Goal: Use online tool/utility: Utilize a website feature to perform a specific function

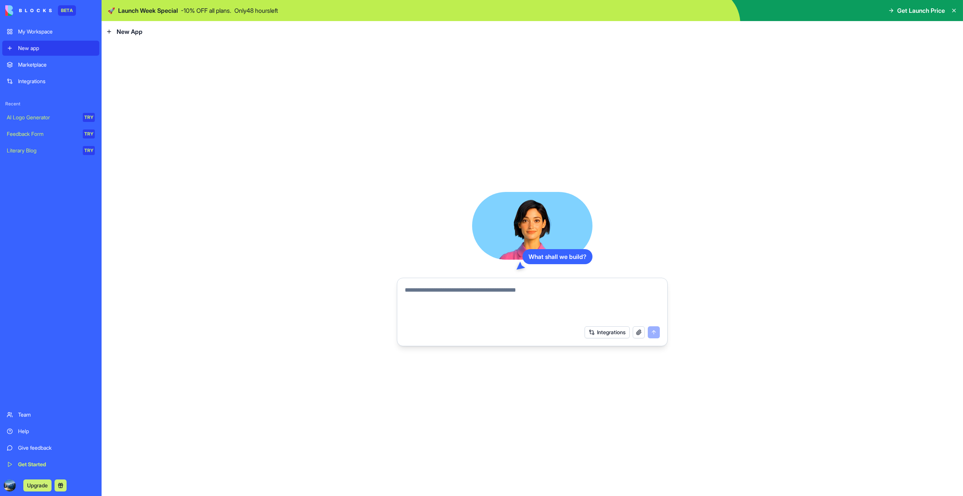
click at [515, 287] on textarea at bounding box center [532, 303] width 255 height 36
type textarea "**********"
click at [594, 333] on button "Integrations" at bounding box center [606, 332] width 45 height 12
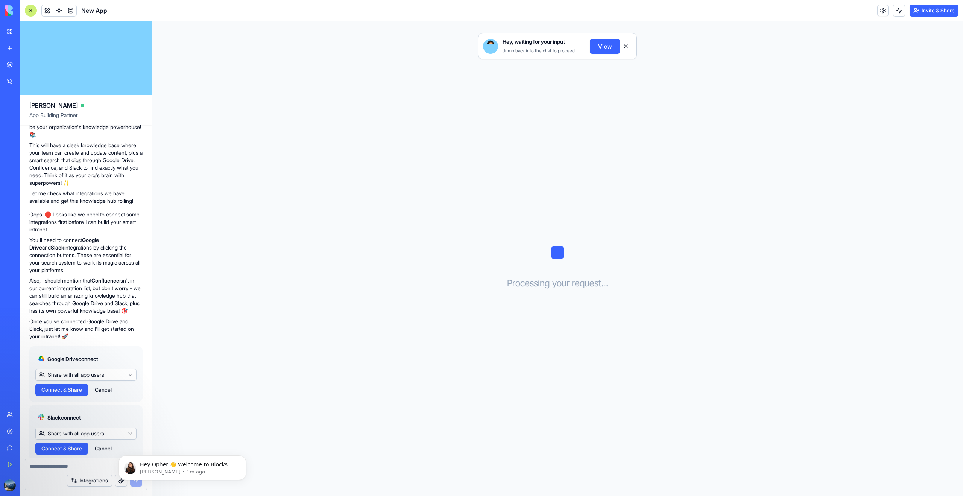
scroll to position [112, 0]
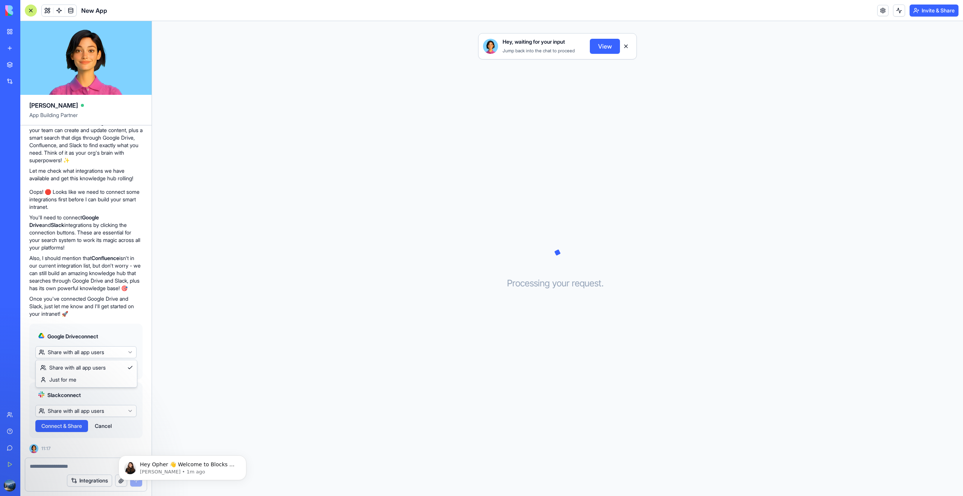
click at [133, 352] on html "BETA My Workspace New app Marketplace Integrations Recent New App AI Logo Gener…" at bounding box center [481, 248] width 963 height 496
click at [120, 323] on html "BETA My Workspace New app Marketplace Integrations Recent New App AI Logo Gener…" at bounding box center [481, 248] width 963 height 496
click at [111, 408] on html "BETA My Workspace New app Marketplace Integrations Recent New App AI Logo Gener…" at bounding box center [481, 248] width 963 height 496
click at [120, 390] on html "BETA My Workspace New app Marketplace Integrations Recent New App AI Logo Gener…" at bounding box center [481, 248] width 963 height 496
click at [75, 461] on div at bounding box center [85, 464] width 121 height 12
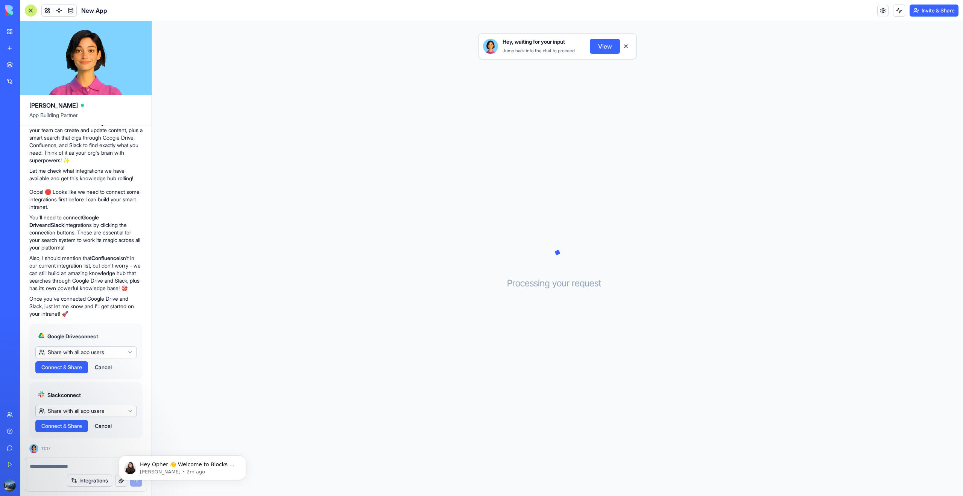
click at [63, 479] on div "Integrations" at bounding box center [85, 480] width 121 height 21
click at [63, 468] on textarea at bounding box center [86, 466] width 112 height 8
type textarea "**********"
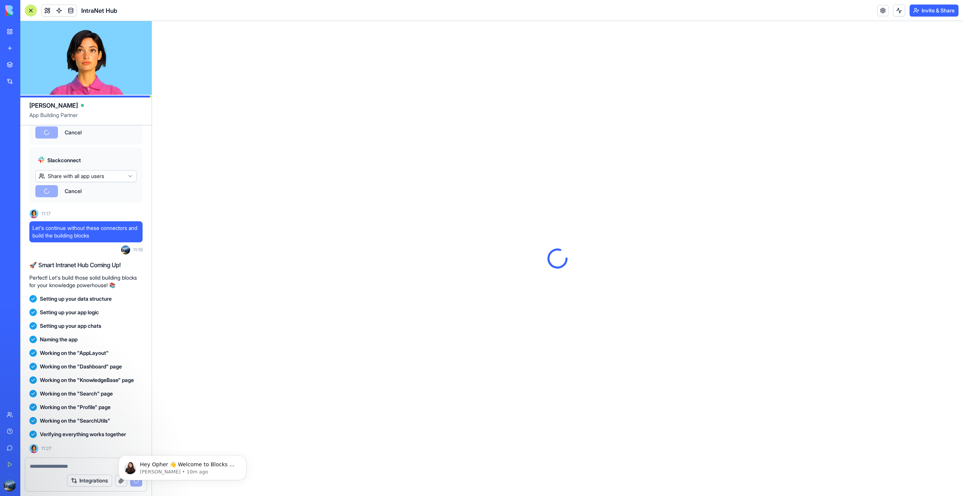
scroll to position [0, 0]
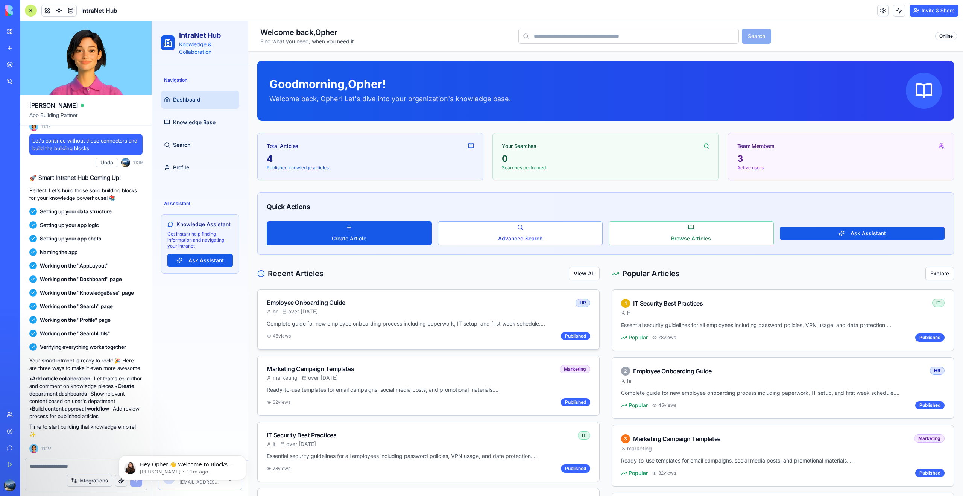
scroll to position [26, 0]
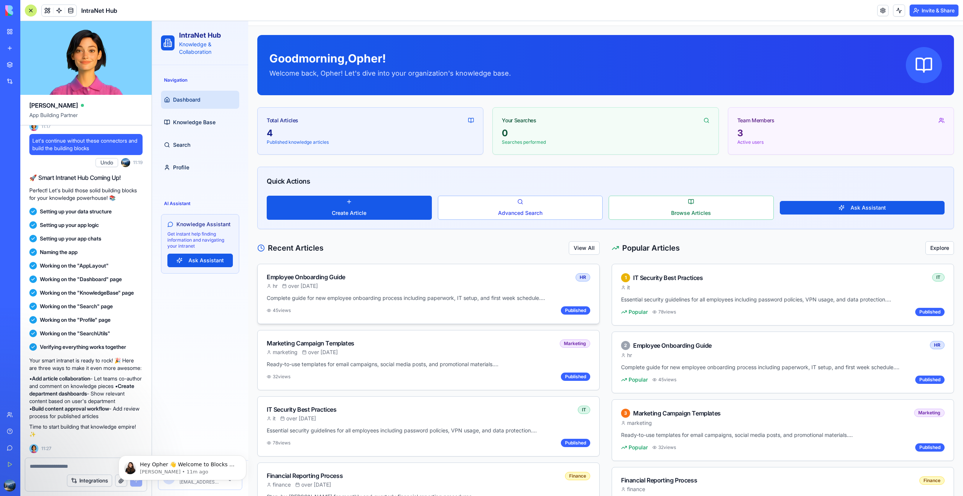
click at [522, 293] on div "Employee Onboarding Guide hr over [DATE] HR" at bounding box center [428, 279] width 341 height 30
click at [489, 291] on div "Employee Onboarding Guide hr over [DATE] HR" at bounding box center [428, 279] width 341 height 30
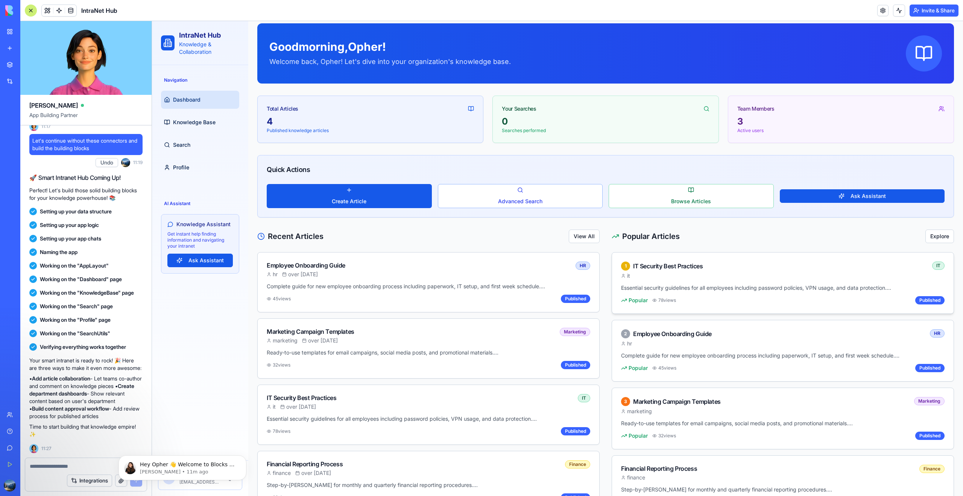
scroll to position [41, 0]
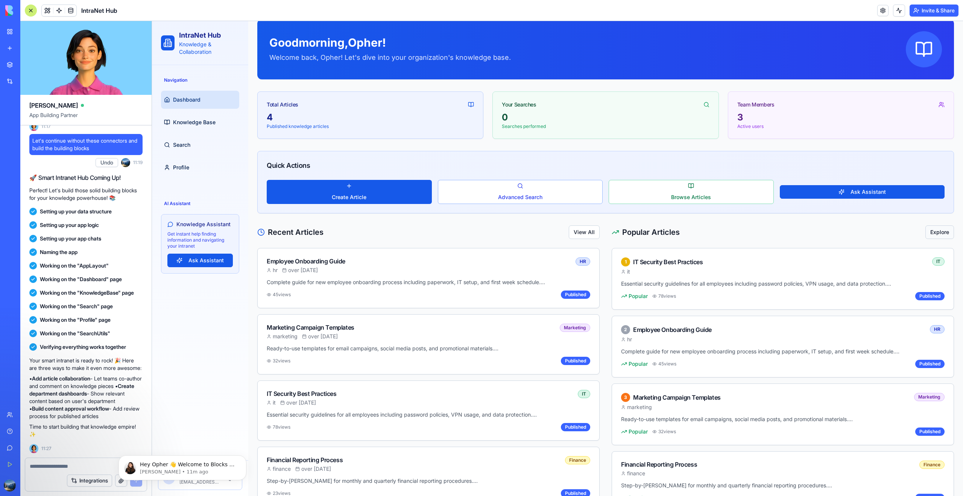
click at [941, 232] on button "Explore" at bounding box center [939, 232] width 29 height 14
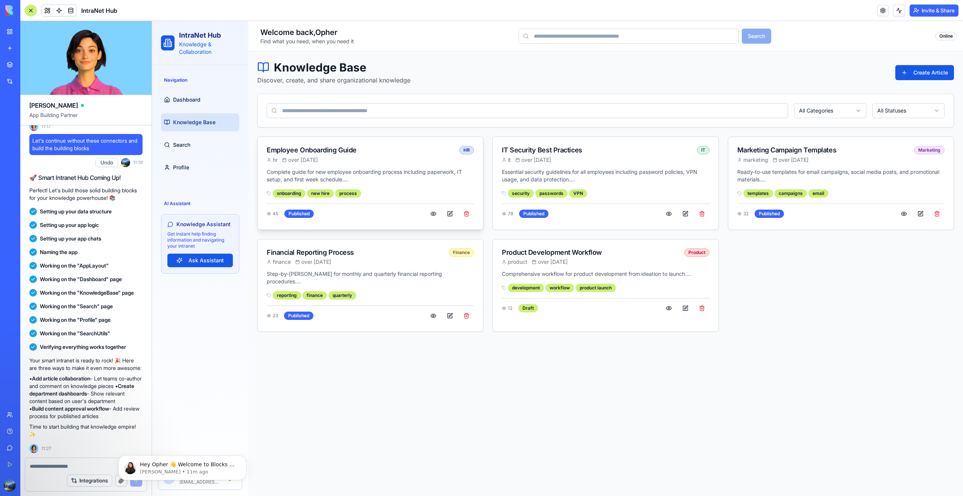
click at [389, 202] on div "Complete guide for new employee onboarding process including paperwork, IT setu…" at bounding box center [370, 198] width 225 height 61
click at [364, 186] on div "Complete guide for new employee onboarding process including paperwork, IT setu…" at bounding box center [370, 198] width 225 height 61
click at [300, 216] on div "Published" at bounding box center [298, 213] width 29 height 8
click at [299, 159] on span "over [DATE]" at bounding box center [303, 160] width 30 height 8
click at [316, 149] on div "Employee Onboarding Guide" at bounding box center [362, 150] width 190 height 9
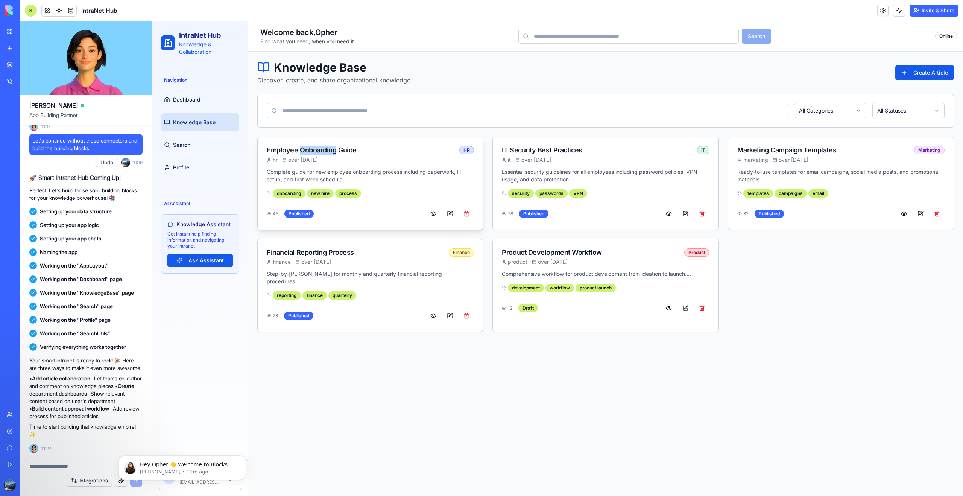
click at [316, 149] on div "Employee Onboarding Guide" at bounding box center [362, 150] width 190 height 9
click at [396, 170] on p "Complete guide for new employee onboarding process including paperwork, IT setu…" at bounding box center [370, 175] width 207 height 15
click at [435, 211] on button at bounding box center [433, 214] width 15 height 14
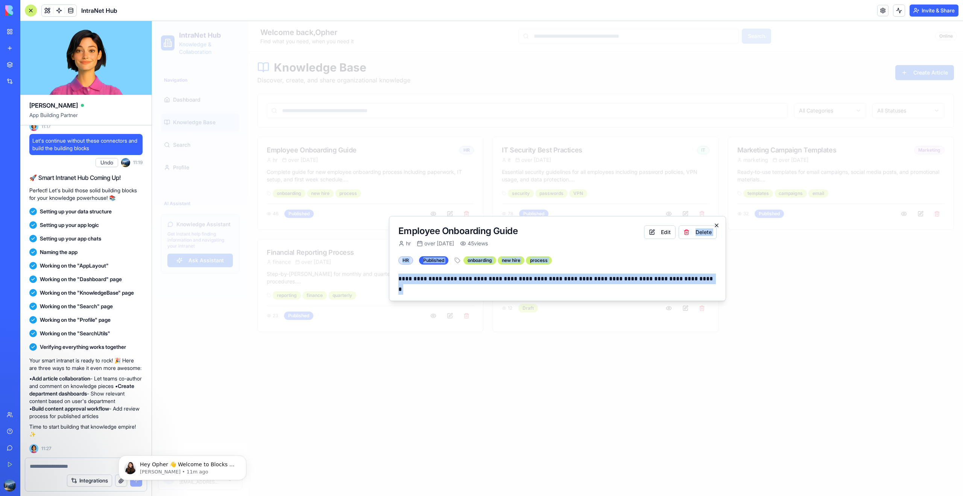
click at [719, 224] on div "**********" at bounding box center [557, 258] width 337 height 85
click at [719, 224] on icon "button" at bounding box center [716, 225] width 6 height 6
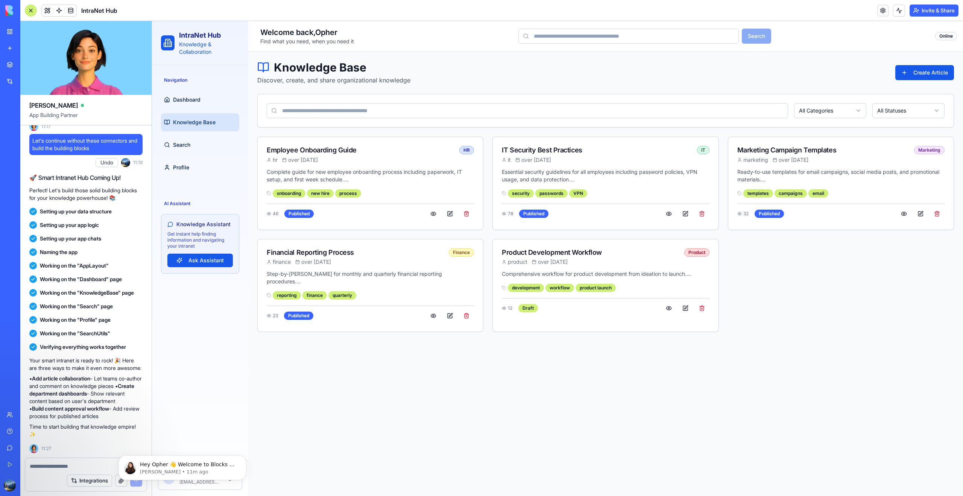
click at [186, 88] on div "Navigation Dashboard Knowledge Base Search Profile" at bounding box center [200, 125] width 84 height 108
click at [185, 96] on span "Dashboard" at bounding box center [186, 100] width 27 height 8
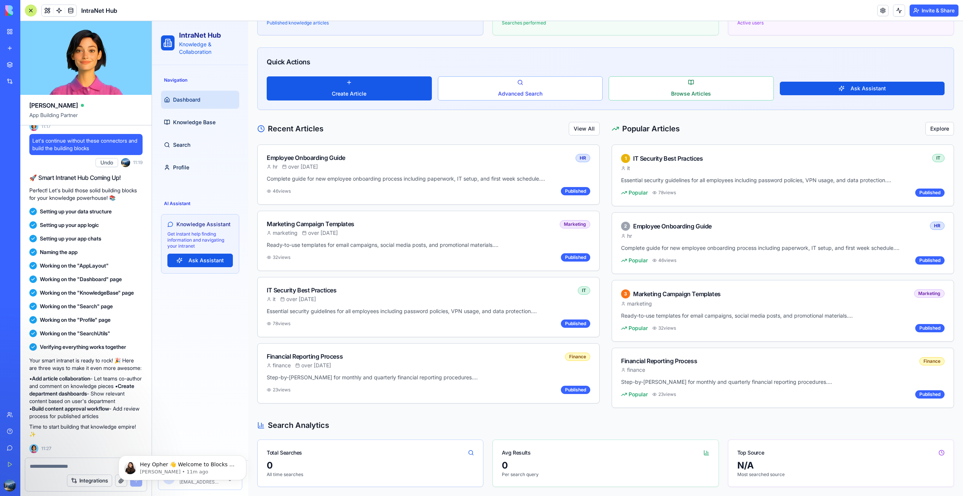
scroll to position [144, 0]
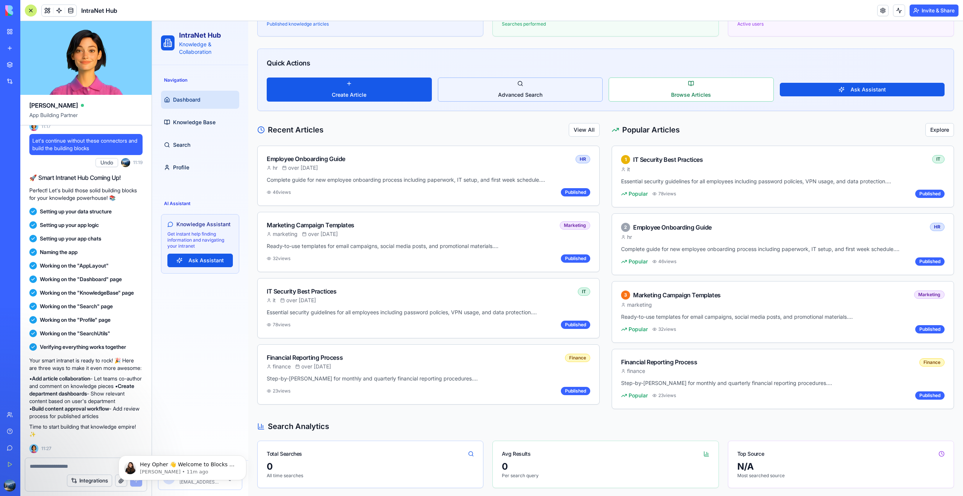
click at [545, 93] on button "Advanced Search" at bounding box center [520, 89] width 165 height 24
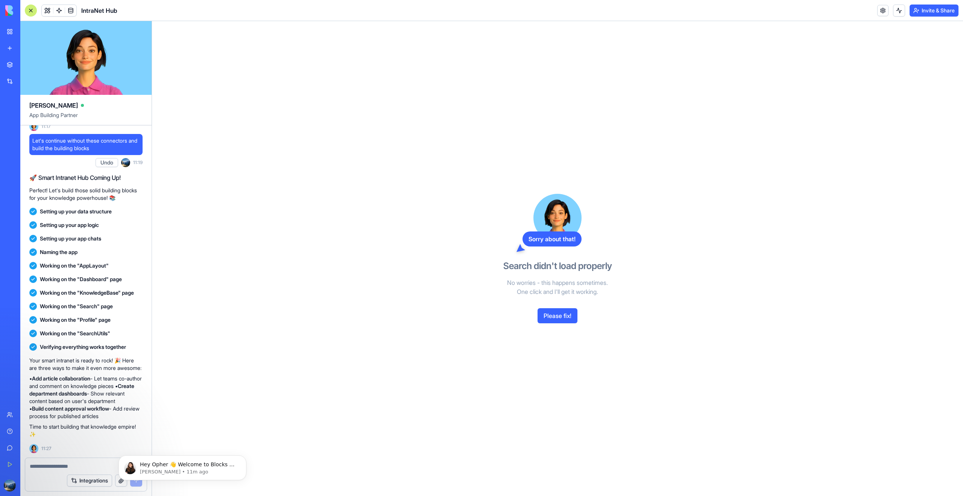
click at [559, 317] on button "Please fix!" at bounding box center [557, 315] width 40 height 15
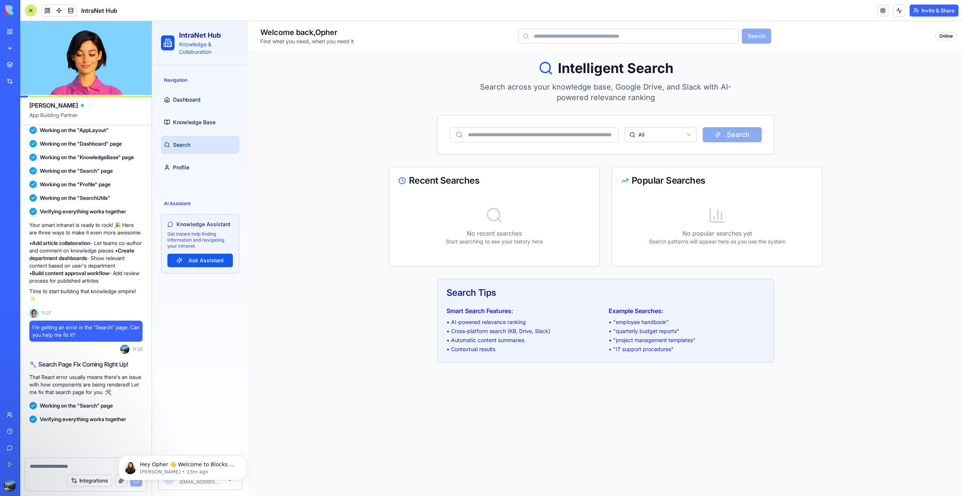
scroll to position [656, 0]
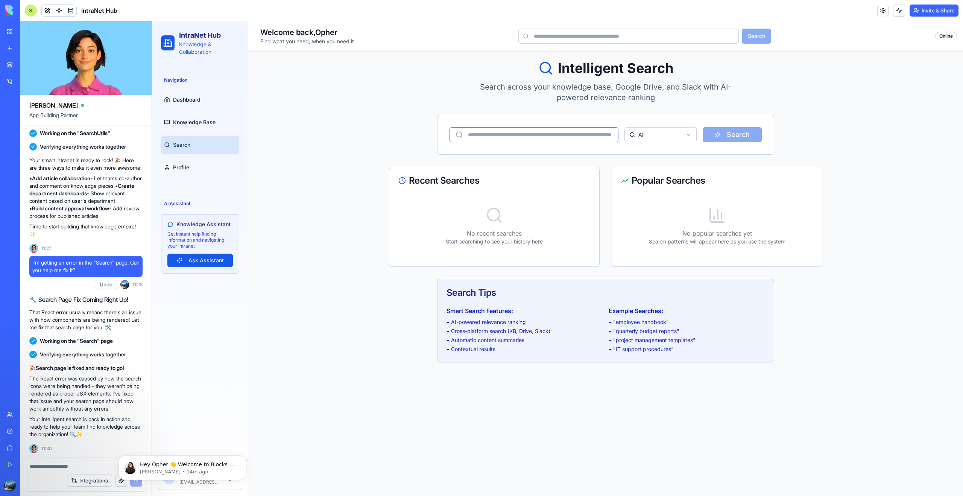
click at [576, 134] on input "text" at bounding box center [533, 134] width 169 height 15
type input "**********"
click at [702, 127] on button "Search" at bounding box center [731, 134] width 59 height 15
click at [626, 321] on li "• "employee handbook"" at bounding box center [686, 322] width 156 height 8
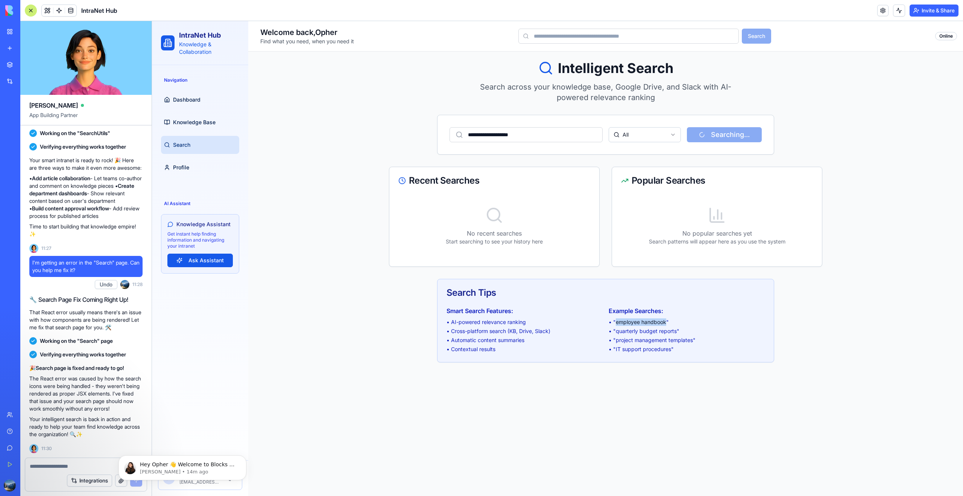
copy li "employee handbook"
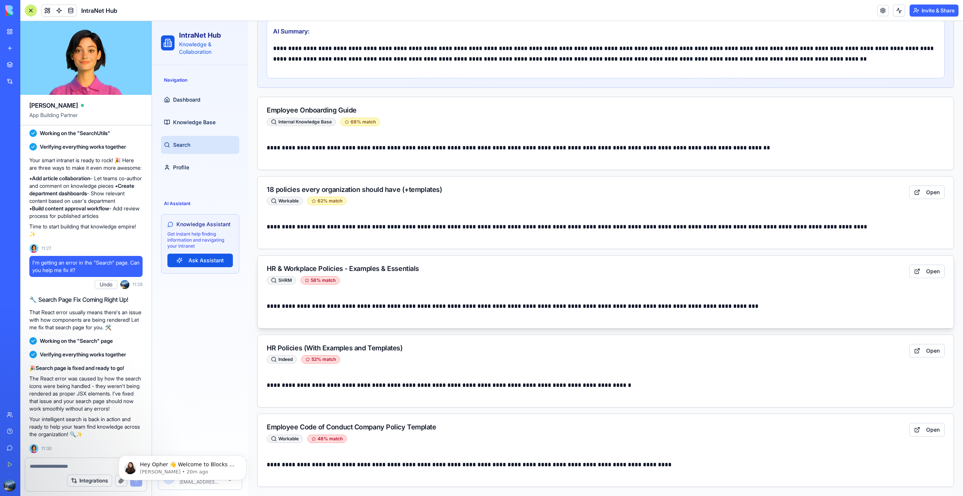
scroll to position [0, 0]
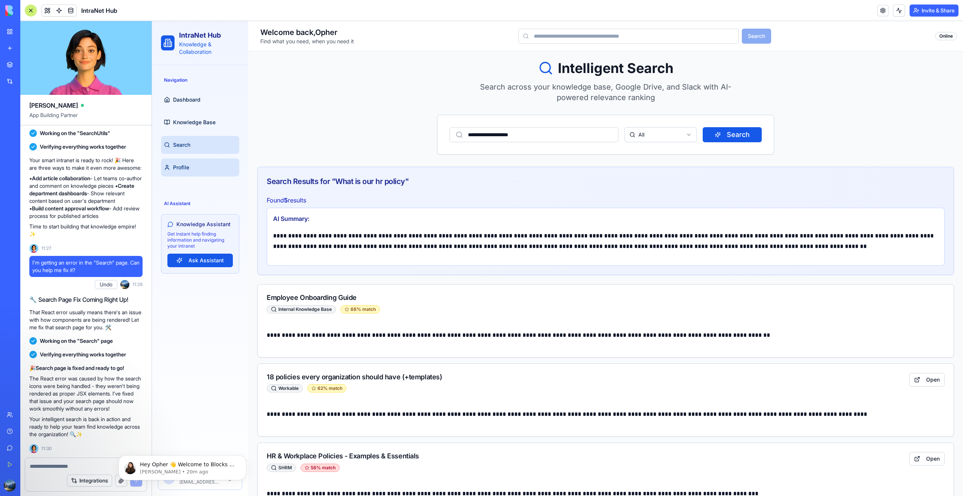
click at [191, 167] on link "Profile" at bounding box center [200, 167] width 78 height 18
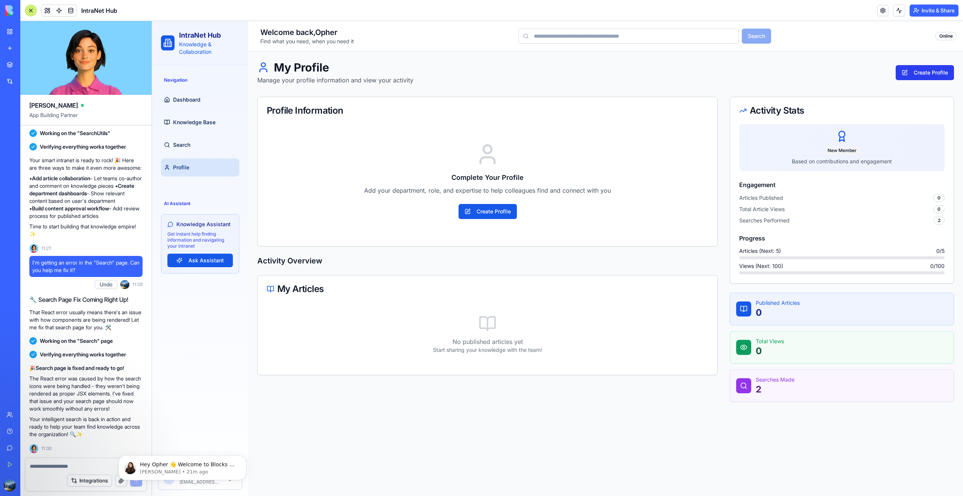
click at [917, 72] on button "Create Profile" at bounding box center [924, 72] width 58 height 15
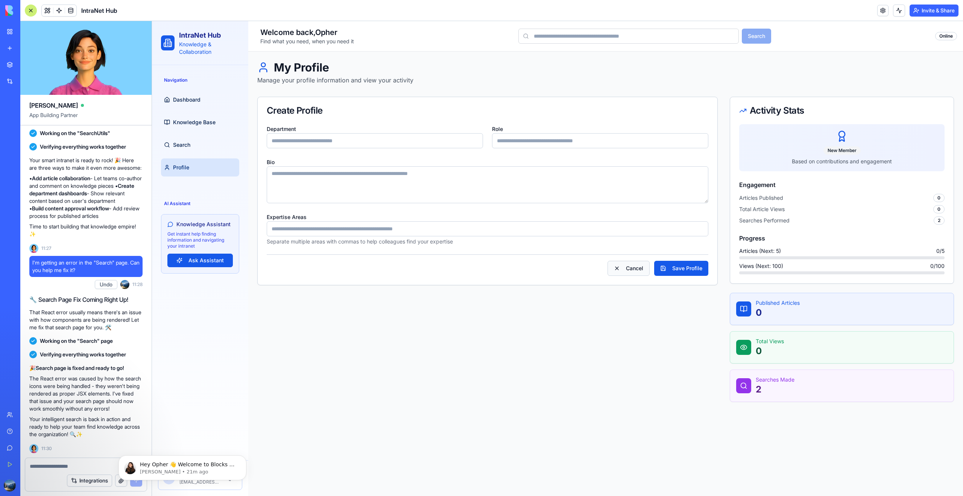
click at [627, 264] on button "Cancel" at bounding box center [628, 268] width 42 height 15
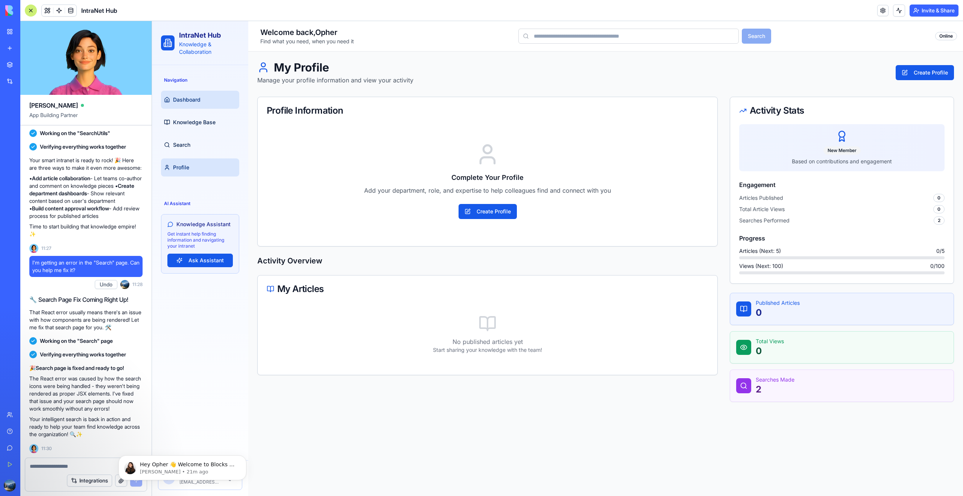
click at [179, 91] on link "Dashboard" at bounding box center [200, 100] width 78 height 18
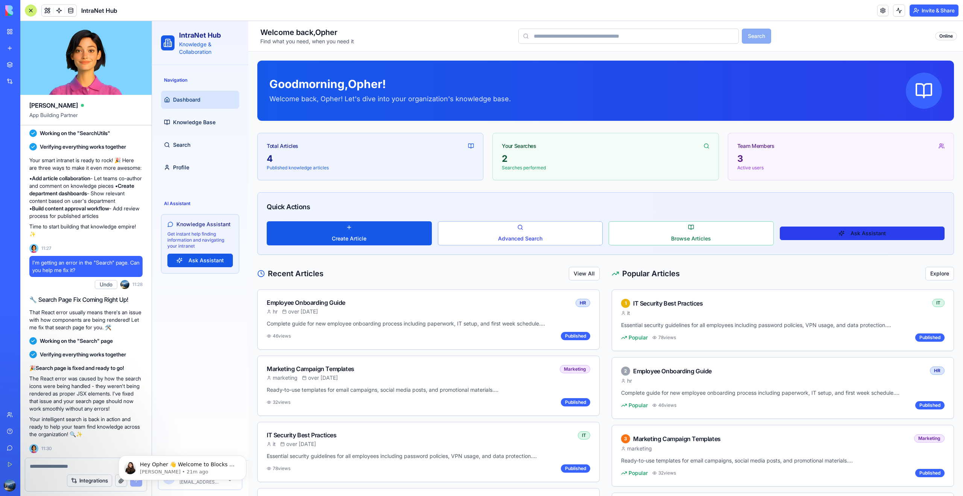
click at [848, 233] on button "Ask Assistant" at bounding box center [862, 233] width 165 height 14
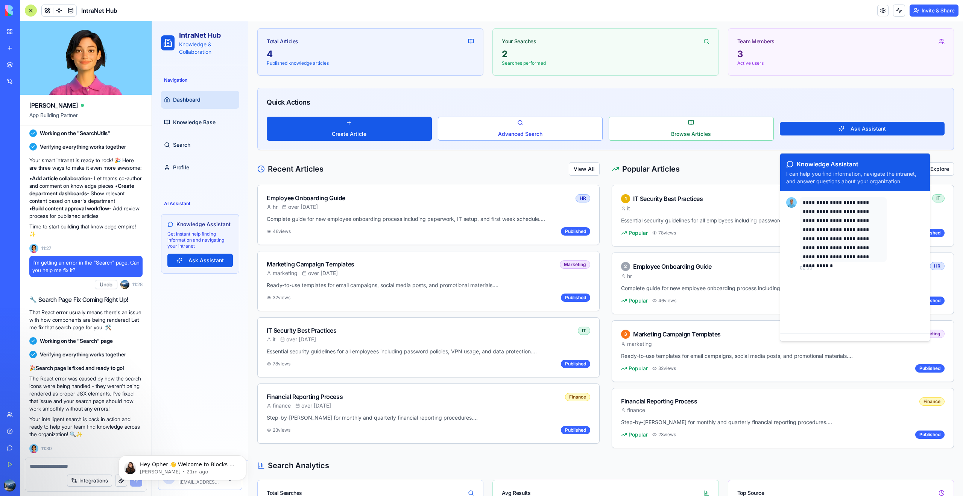
scroll to position [114, 0]
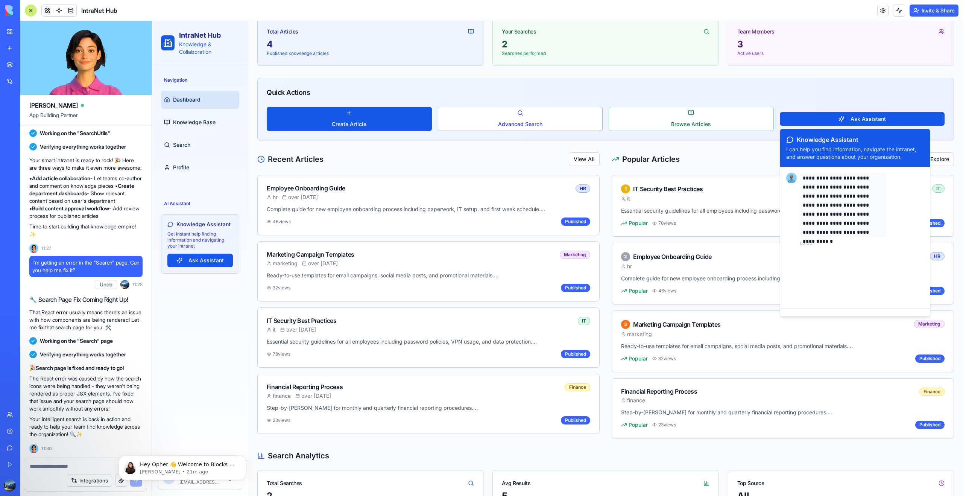
click at [842, 312] on textarea at bounding box center [855, 324] width 150 height 30
type textarea "**********"
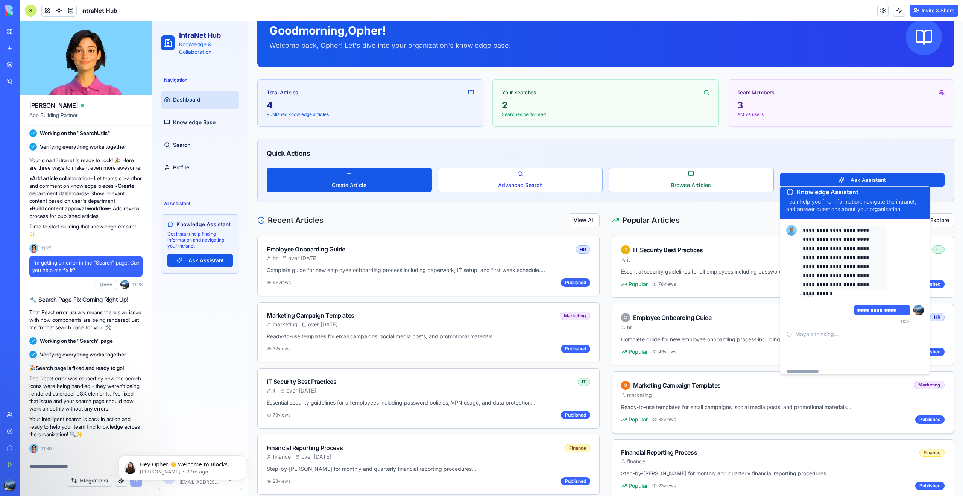
scroll to position [51, 0]
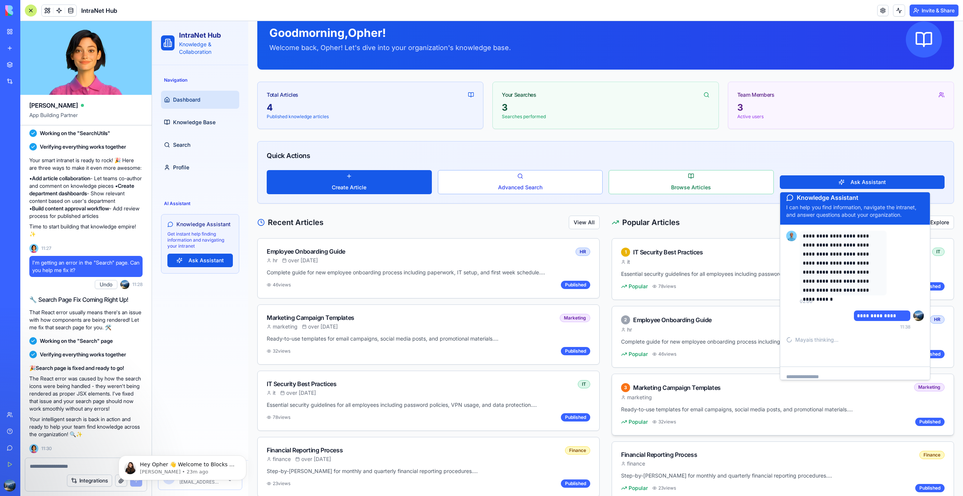
click at [847, 281] on p "**********" at bounding box center [842, 262] width 81 height 63
click at [32, 75] on link "Integrations" at bounding box center [17, 81] width 30 height 15
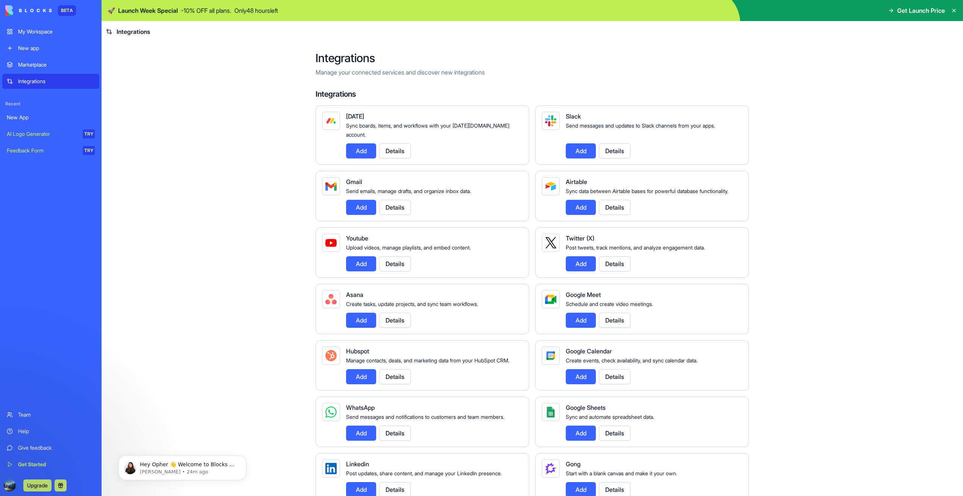
click at [49, 68] on div "Marketplace" at bounding box center [56, 65] width 77 height 8
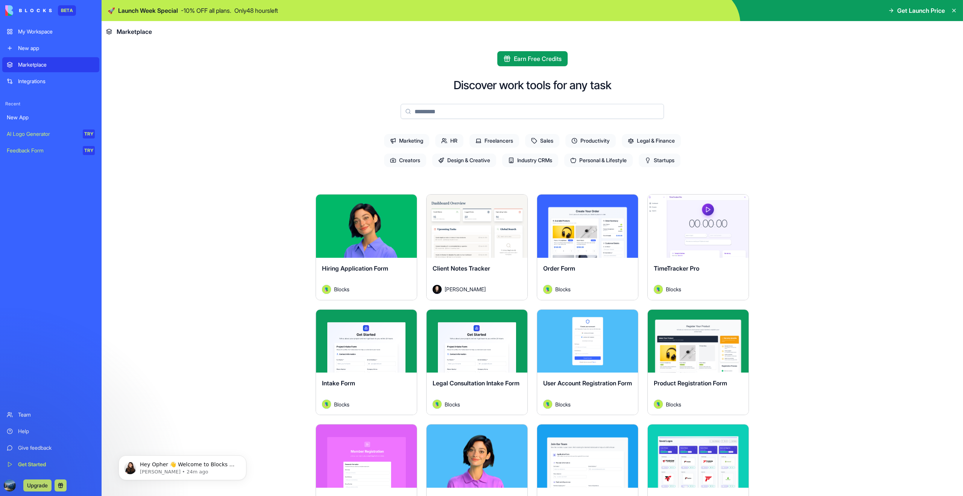
click at [42, 82] on div "Integrations" at bounding box center [56, 81] width 77 height 8
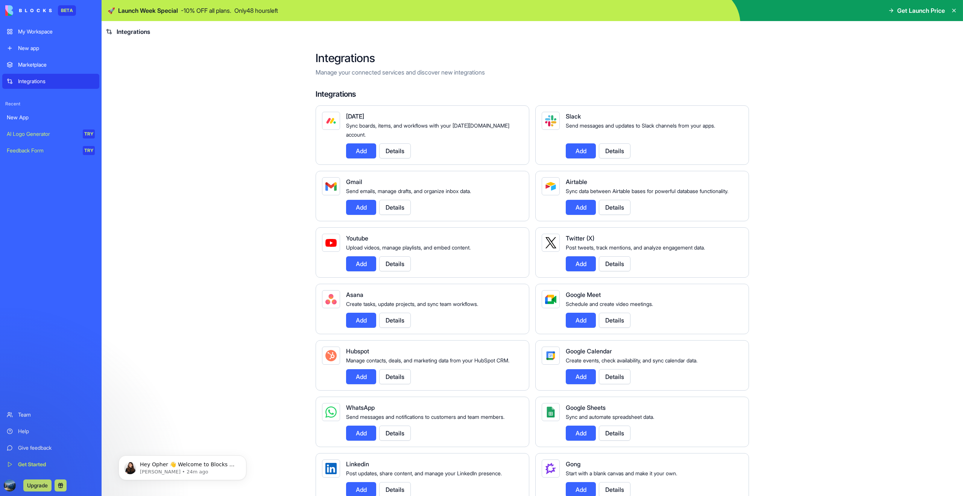
click at [47, 70] on link "Marketplace" at bounding box center [50, 64] width 97 height 15
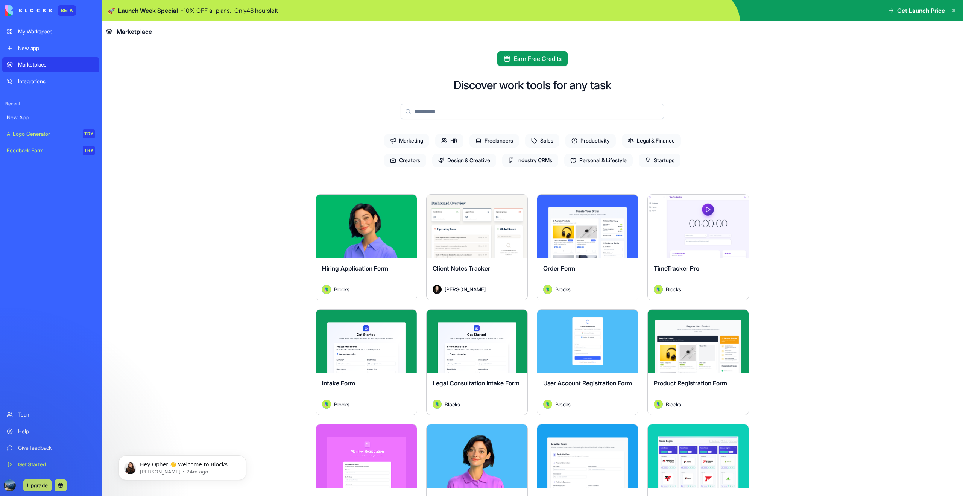
click at [723, 338] on button "Explore" at bounding box center [698, 340] width 56 height 15
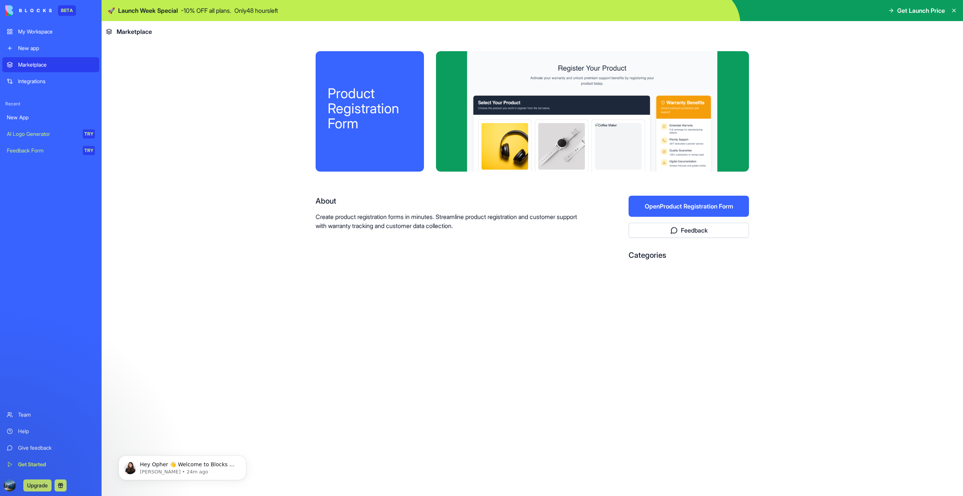
click at [673, 205] on button "Open Product Registration Form" at bounding box center [688, 206] width 120 height 21
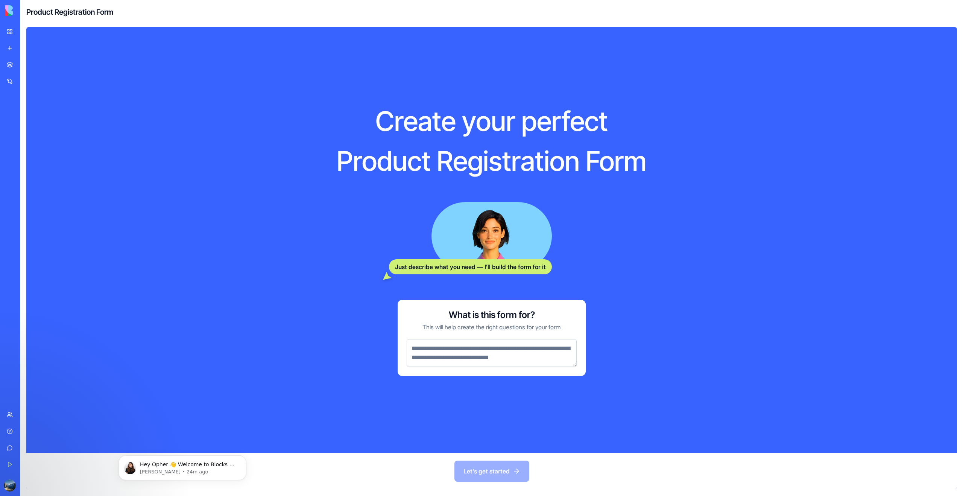
click at [12, 33] on link "My Workspace" at bounding box center [17, 31] width 30 height 15
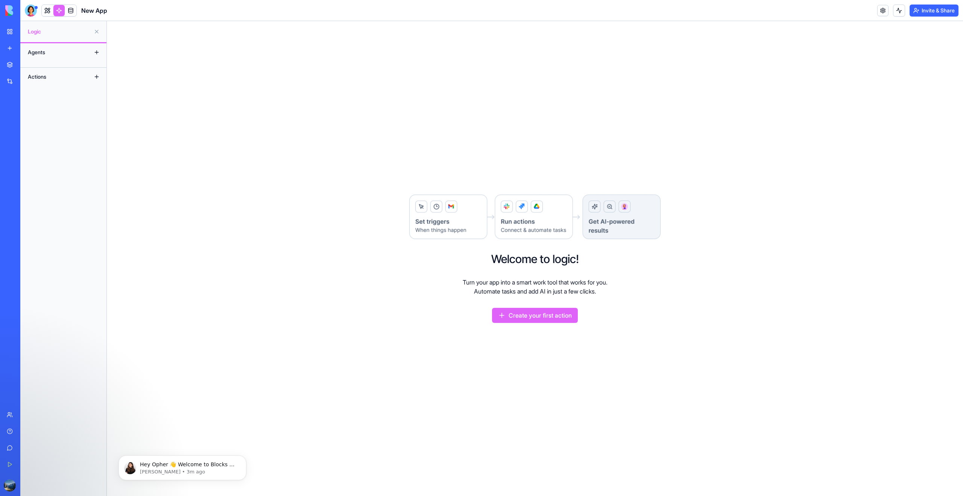
click at [507, 322] on button "Create your first action" at bounding box center [535, 315] width 86 height 15
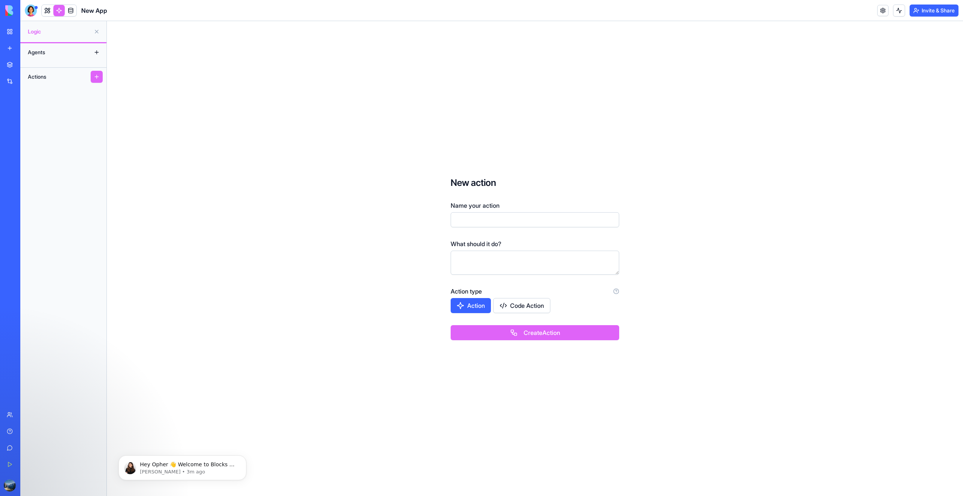
click at [534, 222] on input "Name your action" at bounding box center [534, 219] width 168 height 15
click at [472, 307] on button "Action" at bounding box center [470, 305] width 40 height 15
click at [479, 311] on button "Action" at bounding box center [470, 305] width 41 height 15
click at [540, 257] on textarea at bounding box center [534, 262] width 168 height 24
click at [476, 220] on input "**********" at bounding box center [534, 219] width 168 height 15
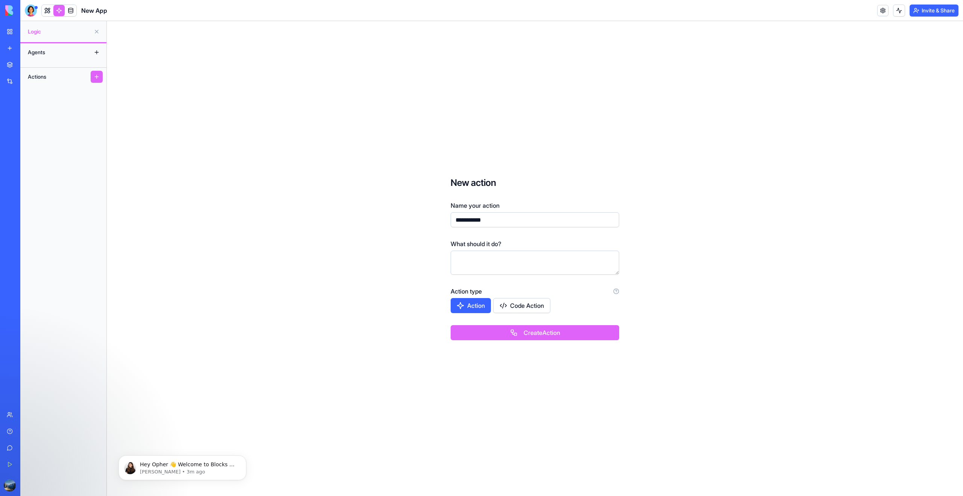
type input "**********"
type textarea "**********"
click at [553, 339] on button "Create Action" at bounding box center [534, 332] width 168 height 15
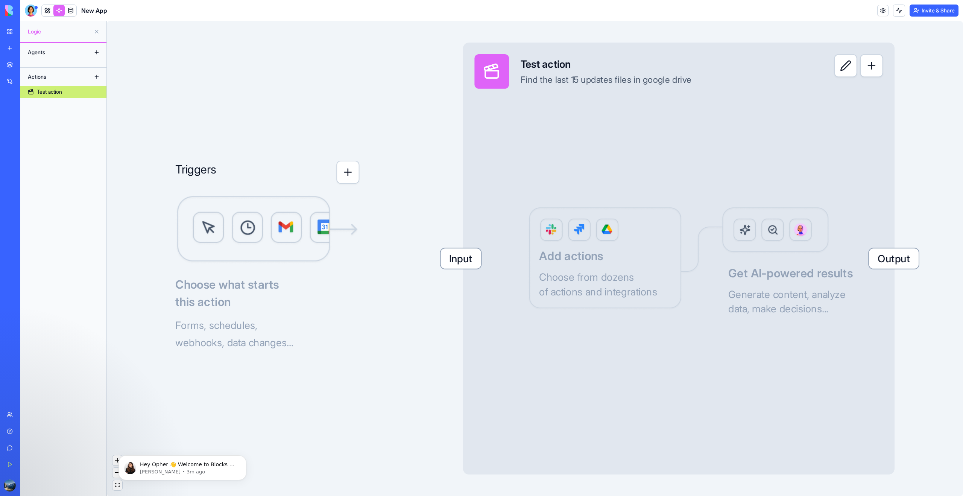
click at [641, 283] on div "Input Test action Find the last 15 updates files in google drive Output Add act…" at bounding box center [678, 257] width 431 height 431
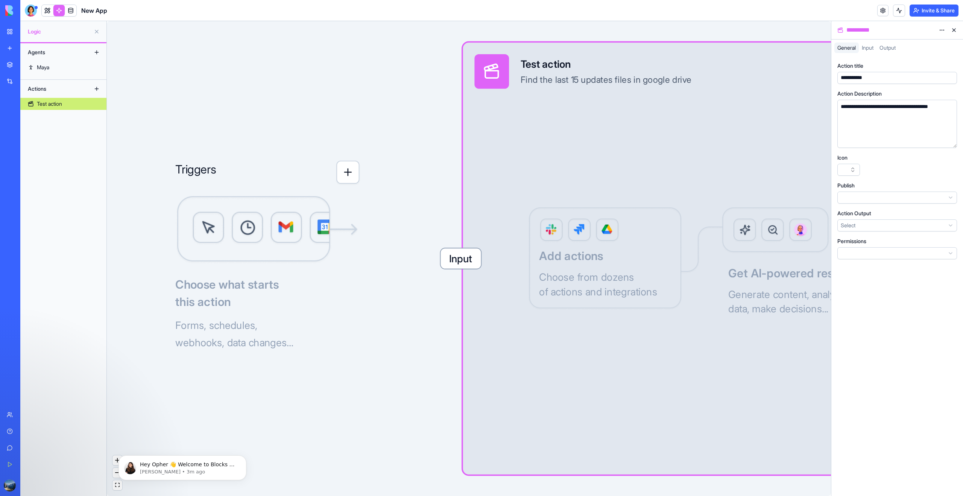
click at [394, 194] on div "Triggers Choose what starts this action Forms, schedules, webhooks, data change…" at bounding box center [469, 258] width 724 height 475
click at [345, 176] on button "button" at bounding box center [347, 172] width 23 height 23
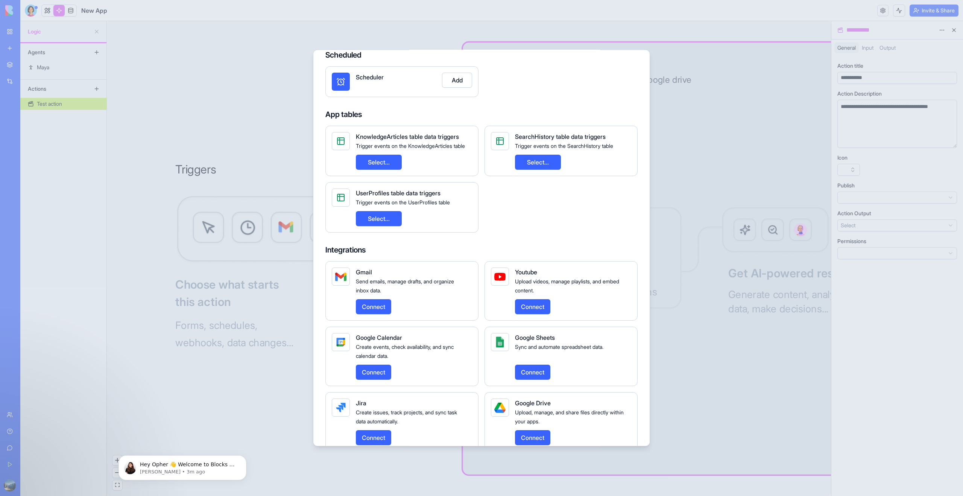
scroll to position [56, 0]
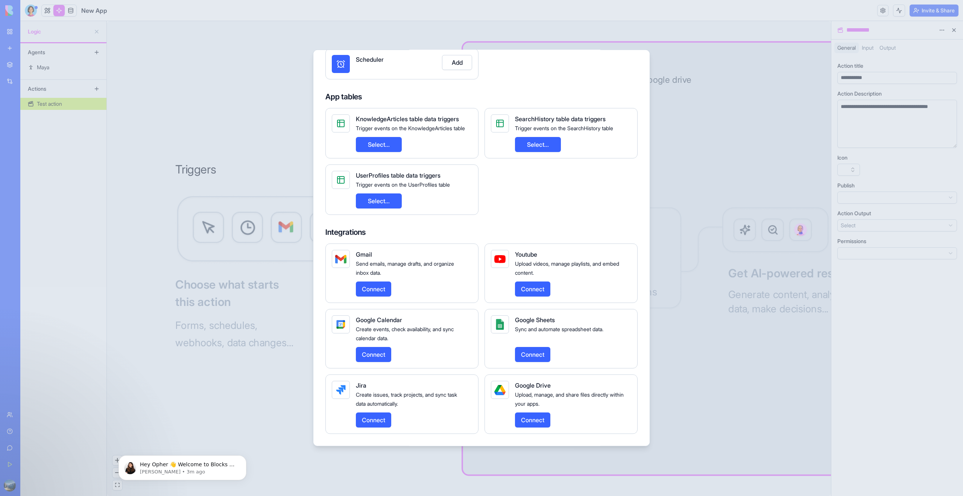
click at [701, 70] on div at bounding box center [481, 248] width 963 height 496
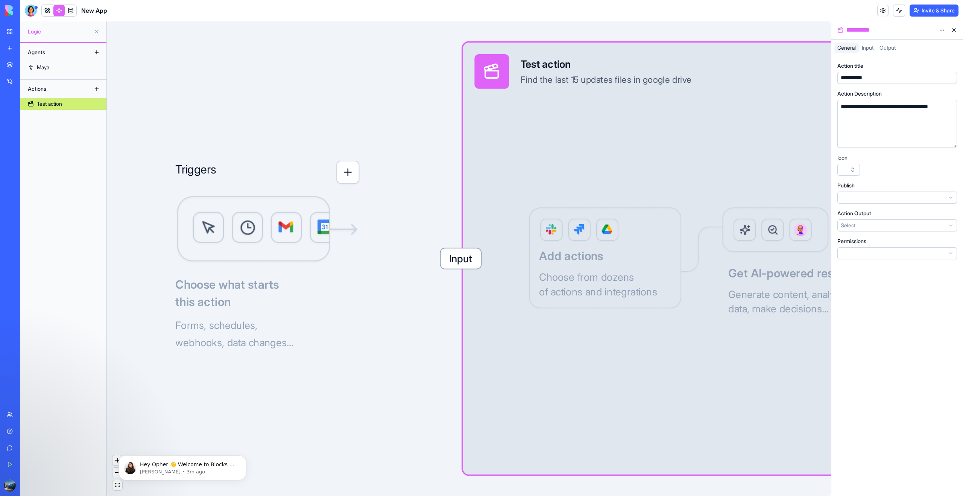
click at [556, 164] on div "Input Test action Find the last 15 updates files in google drive Output Add act…" at bounding box center [678, 257] width 431 height 431
click at [567, 234] on div "Input Test action Find the last 15 updates files in google drive Output Add act…" at bounding box center [678, 257] width 431 height 431
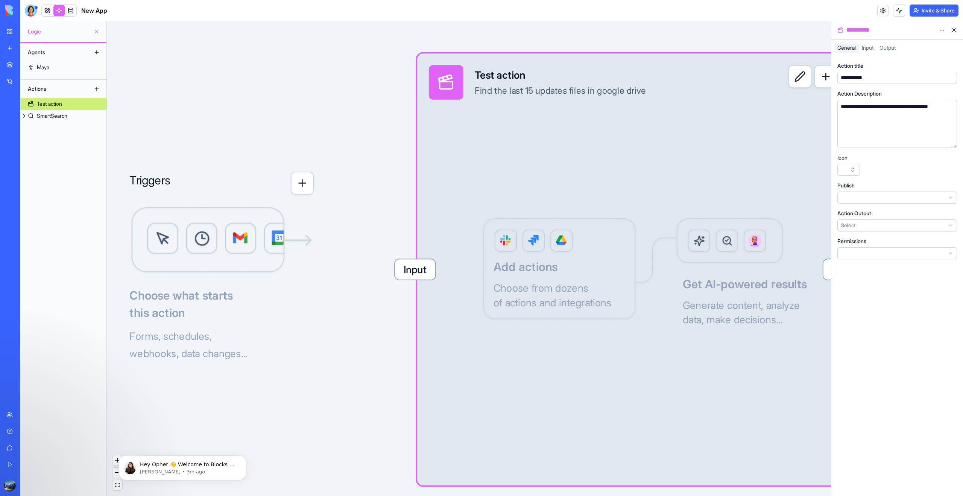
click at [722, 266] on div "Input Test action Find the last 15 updates files in google drive Output Add act…" at bounding box center [632, 268] width 431 height 431
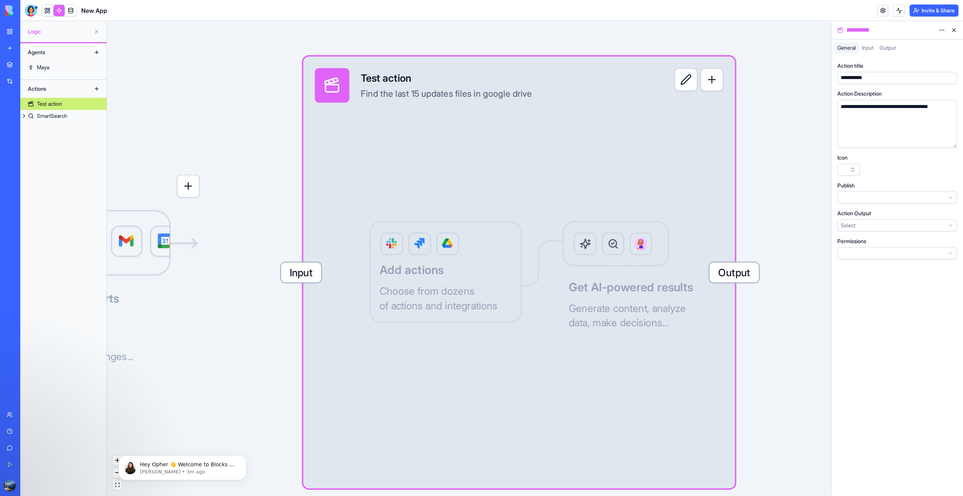
click at [720, 270] on span "Output" at bounding box center [734, 272] width 50 height 20
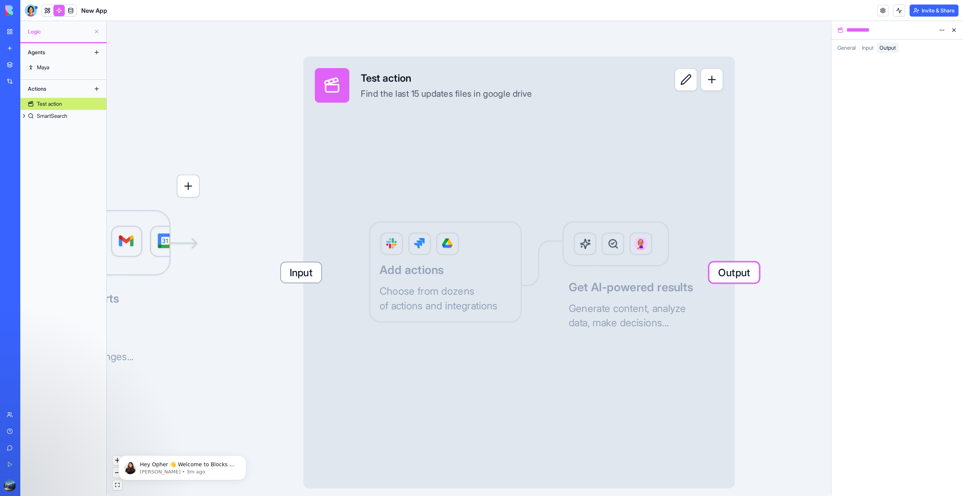
click at [304, 271] on span "Input" at bounding box center [301, 272] width 40 height 20
click at [864, 71] on html "**********" at bounding box center [481, 248] width 963 height 496
click at [890, 86] on span "Text" at bounding box center [893, 90] width 10 height 8
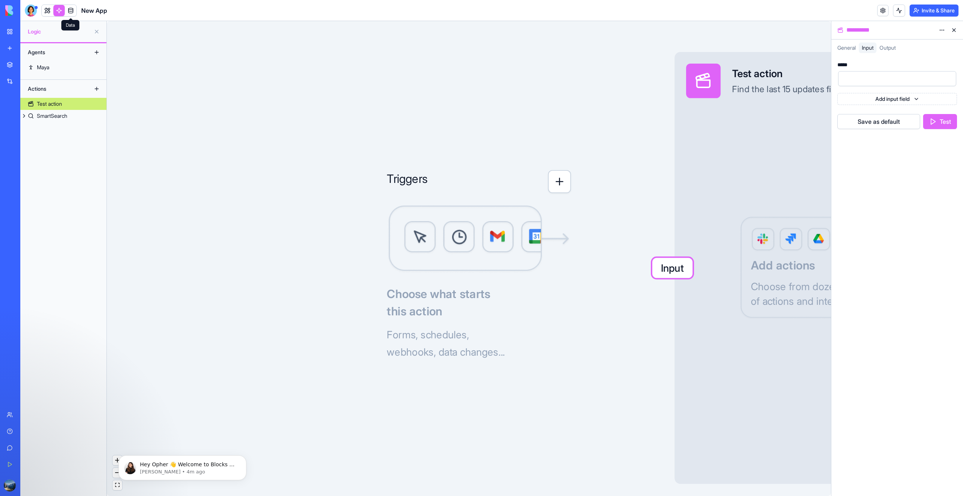
click at [71, 6] on span at bounding box center [70, 10] width 21 height 21
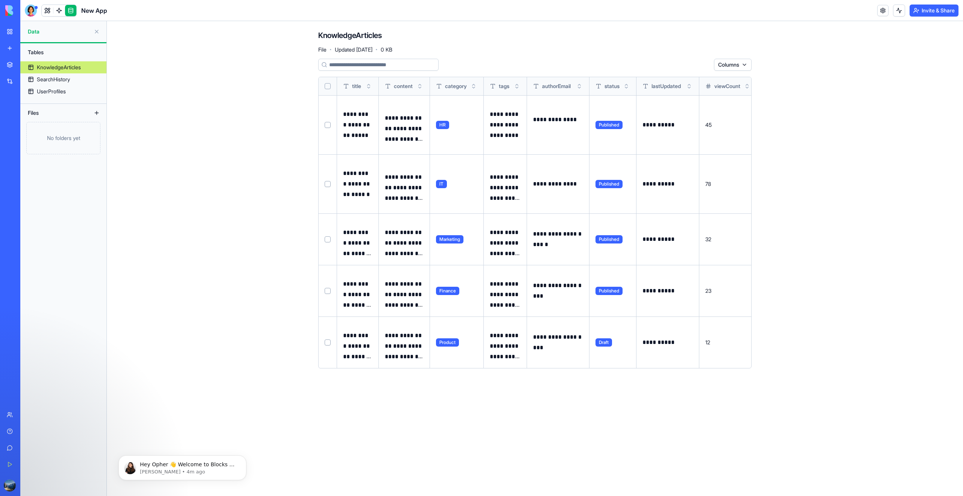
click at [343, 118] on p "**********" at bounding box center [357, 125] width 29 height 32
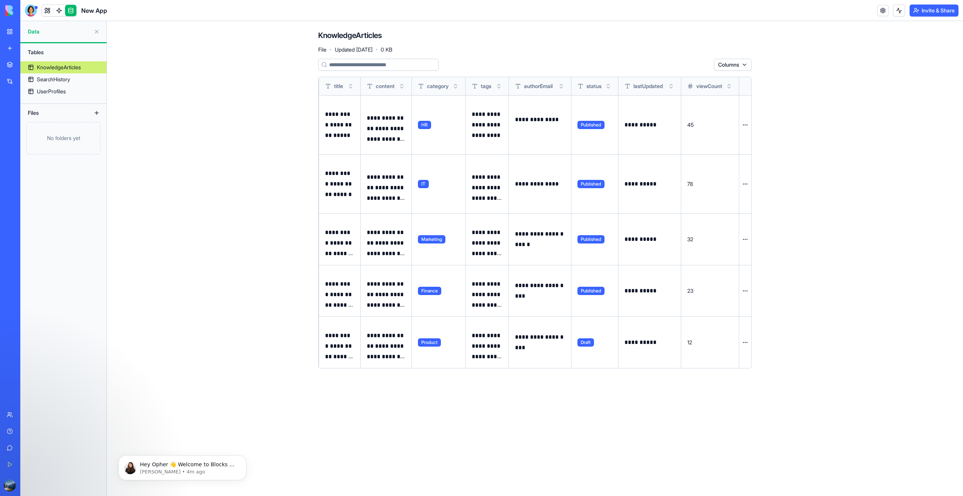
click at [747, 128] on html "**********" at bounding box center [481, 248] width 963 height 496
click at [435, 128] on html "**********" at bounding box center [481, 248] width 963 height 496
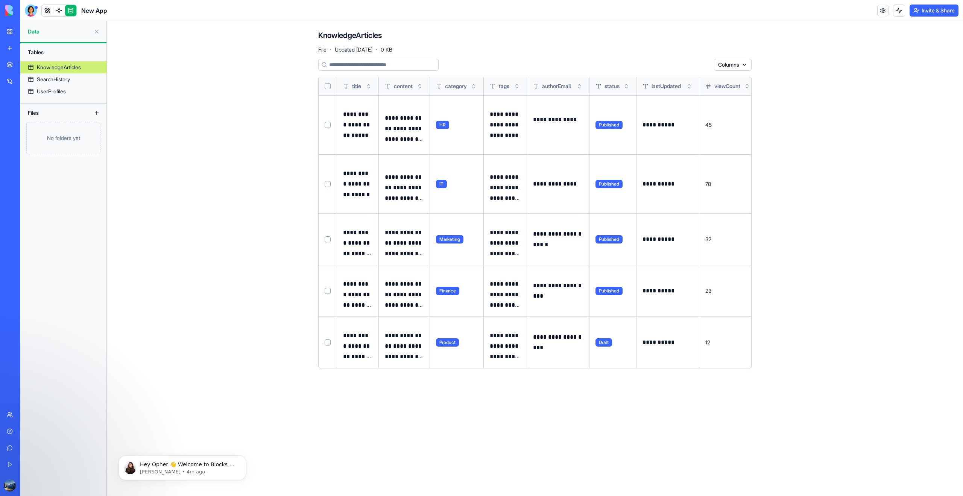
click at [361, 131] on p "**********" at bounding box center [357, 125] width 29 height 32
click at [358, 130] on p "**********" at bounding box center [357, 125] width 29 height 32
click at [416, 124] on p "**********" at bounding box center [404, 129] width 39 height 32
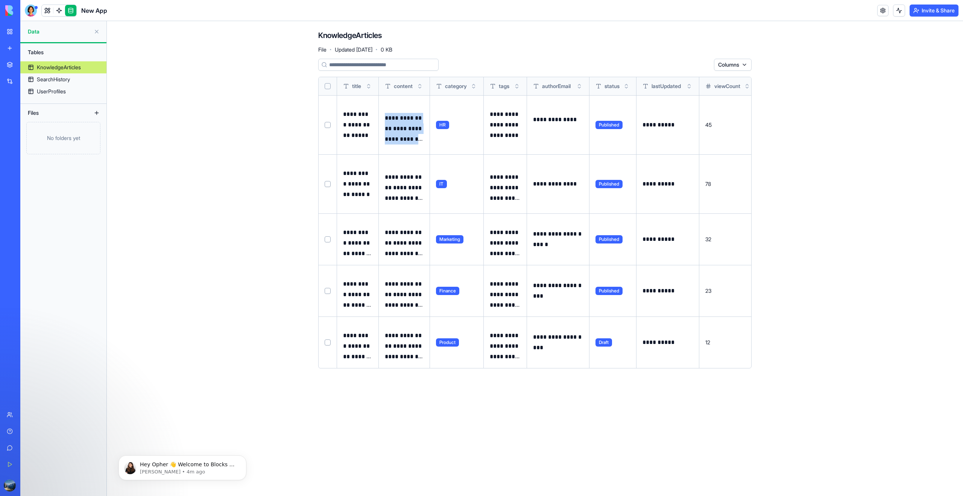
click at [416, 124] on p "**********" at bounding box center [404, 129] width 39 height 32
click at [0, 0] on button at bounding box center [0, 0] width 0 height 0
click at [61, 77] on div "SearchHistory" at bounding box center [53, 80] width 33 height 8
click at [64, 78] on div "SearchHistory" at bounding box center [53, 80] width 33 height 8
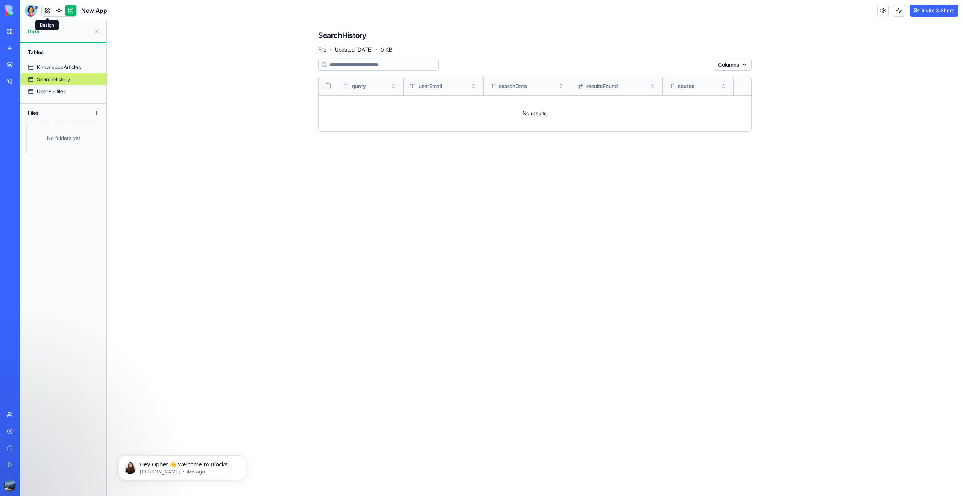
click at [46, 13] on link at bounding box center [47, 10] width 11 height 11
